Goal: Ask a question

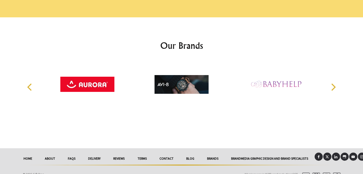
scroll to position [787, 0]
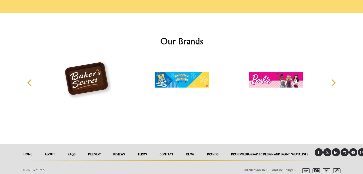
click at [118, 151] on link "reviews" at bounding box center [119, 154] width 24 height 12
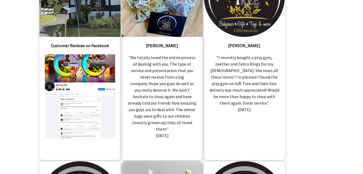
scroll to position [152, 0]
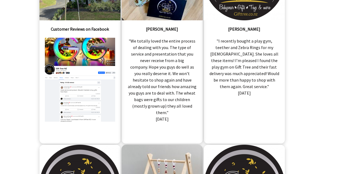
click at [133, 126] on div "Aaron Wilcox "We totally loved the entire process of dealing with you. The type…" at bounding box center [162, 41] width 81 height 205
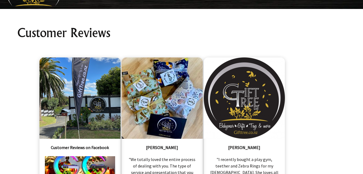
scroll to position [0, 0]
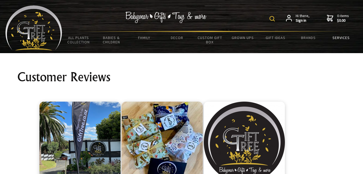
click at [340, 39] on link "Services" at bounding box center [341, 37] width 33 height 11
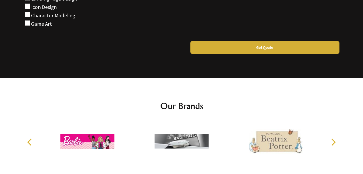
scroll to position [1876, 0]
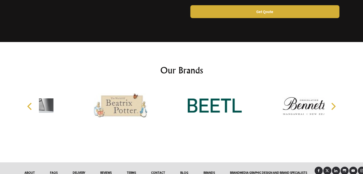
click at [159, 166] on link "Contact" at bounding box center [158, 172] width 29 height 12
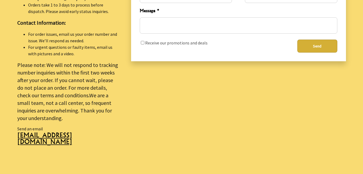
scroll to position [292, 0]
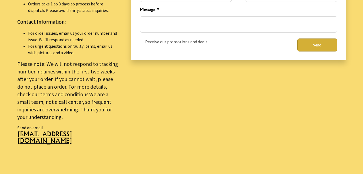
click at [39, 135] on span "sales@gifttree.co.nz" at bounding box center [67, 139] width 101 height 17
click at [90, 117] on p "Please note: We will not respond to tracking number inquiries within the first …" at bounding box center [67, 90] width 101 height 61
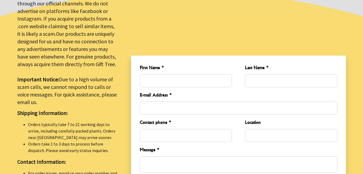
scroll to position [162, 0]
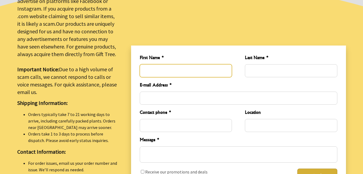
click at [154, 68] on input "First Name *" at bounding box center [186, 70] width 92 height 13
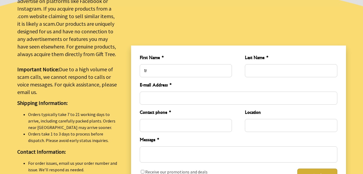
click at [147, 60] on div "First Name * tr" at bounding box center [186, 65] width 92 height 23
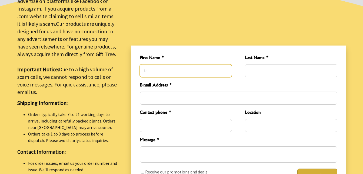
click at [149, 71] on input "tr" at bounding box center [186, 70] width 92 height 13
click at [167, 68] on input "tr" at bounding box center [186, 70] width 92 height 13
type input "Tracey"
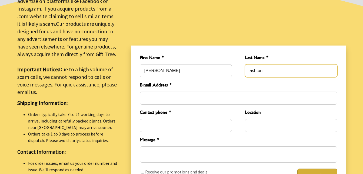
type input "ashton"
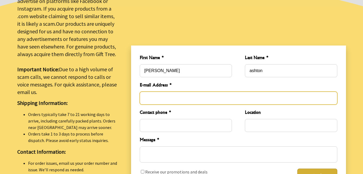
click at [151, 96] on input "E-mail Address *" at bounding box center [239, 97] width 198 height 13
type input "cherub.1@xtra.co.nz"
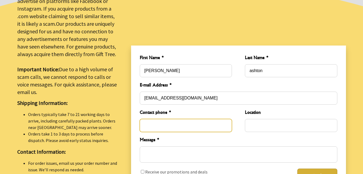
click at [150, 121] on input "Contact phone *" at bounding box center [186, 125] width 92 height 13
type input "0274520485"
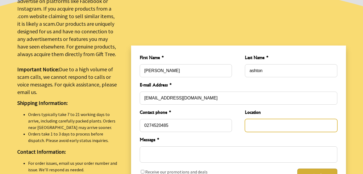
click at [255, 123] on input "Location" at bounding box center [291, 125] width 92 height 13
type input "c"
type input "r"
type input "a"
type input "r"
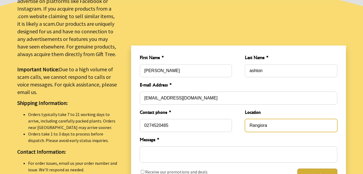
type input "Rangiora"
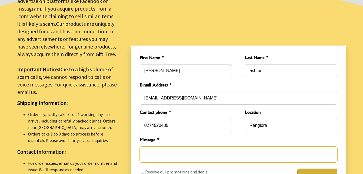
click at [169, 155] on textarea "Message *" at bounding box center [239, 154] width 198 height 16
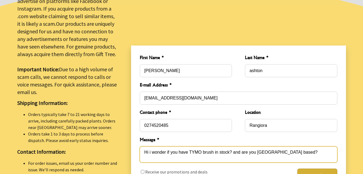
click at [308, 151] on textarea "Hi i wonder if you have TYMO brush in stock? and are you new zealand based?" at bounding box center [239, 154] width 198 height 16
click at [308, 151] on textarea "Hi i wonder if you have TYMO brush in stock? and are you new zealand based? tha…" at bounding box center [239, 154] width 198 height 16
click at [224, 154] on textarea "Hi i wonder if you have TYMO brush in stock? and are you new zealand based? tha…" at bounding box center [239, 154] width 198 height 16
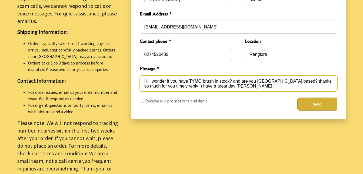
scroll to position [234, 0]
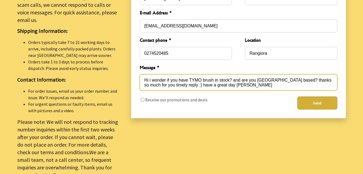
type textarea "Hi i wonder if you have TYMO brush in stock? and are you new zealand based? tha…"
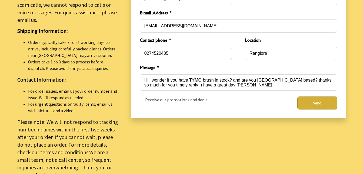
click at [310, 99] on button "Send" at bounding box center [318, 102] width 40 height 13
